Goal: Entertainment & Leisure: Consume media (video, audio)

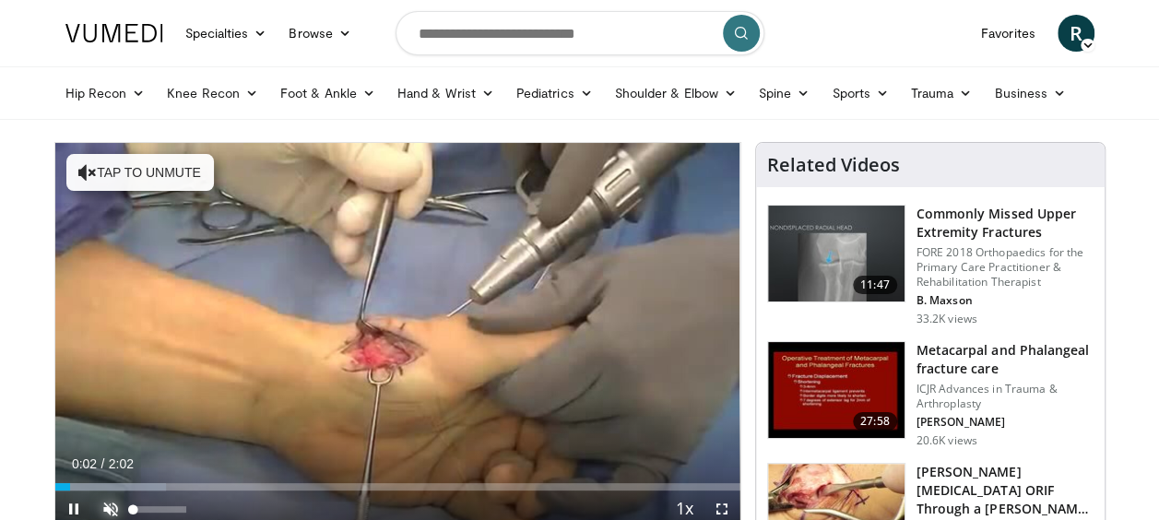
click at [108, 509] on span "Video Player" at bounding box center [110, 508] width 37 height 37
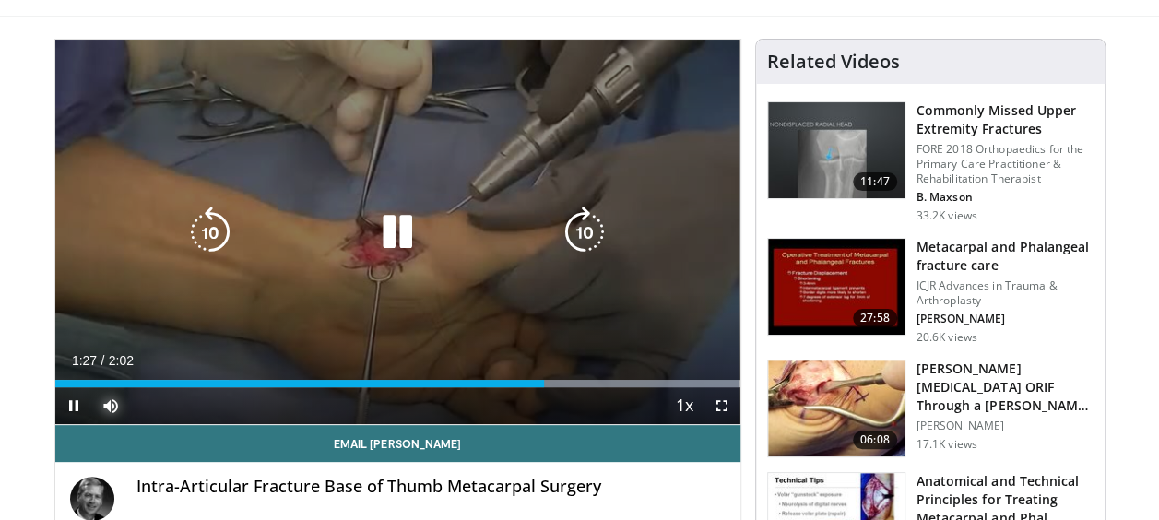
scroll to position [99, 0]
